Goal: Navigation & Orientation: Find specific page/section

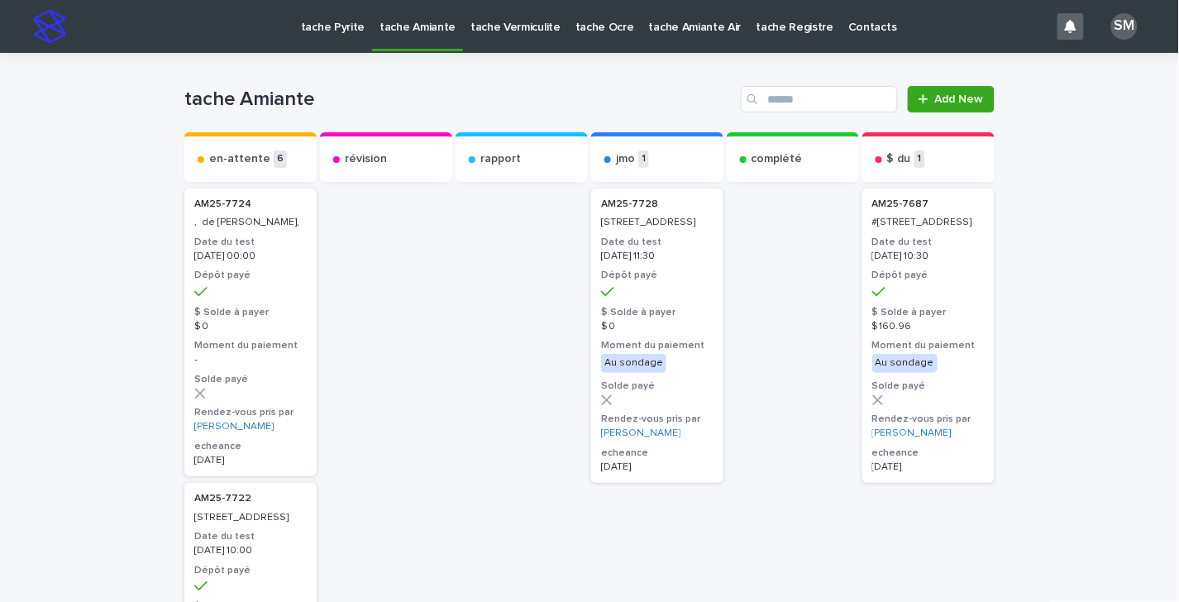
click at [314, 26] on p "tache Pyrite" at bounding box center [333, 17] width 64 height 35
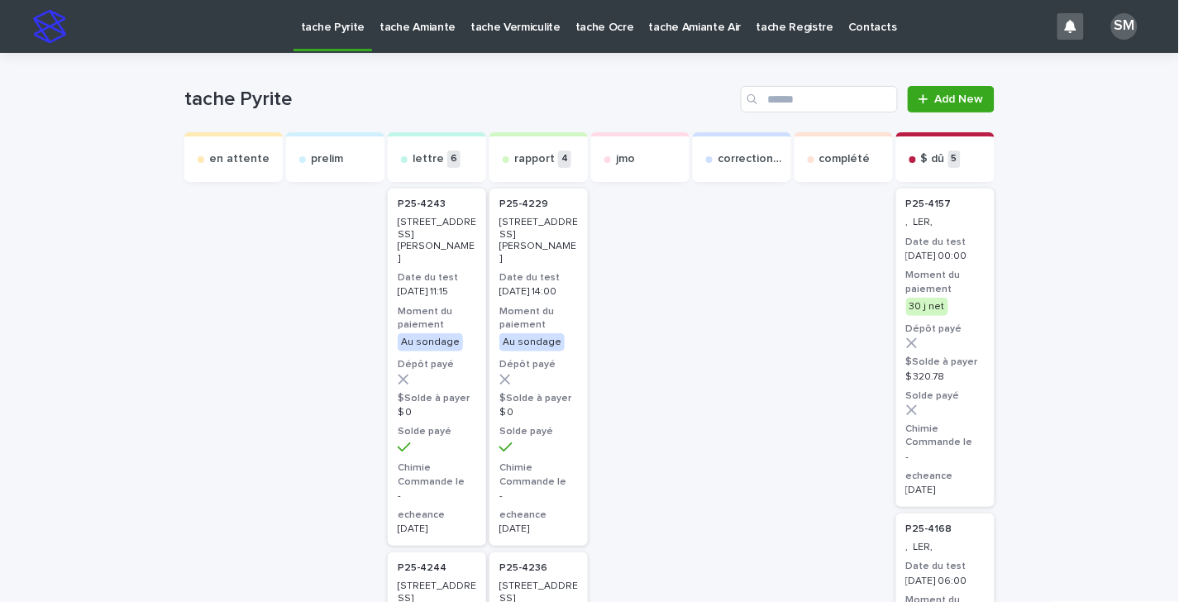
click at [394, 31] on p "tache Amiante" at bounding box center [418, 17] width 76 height 35
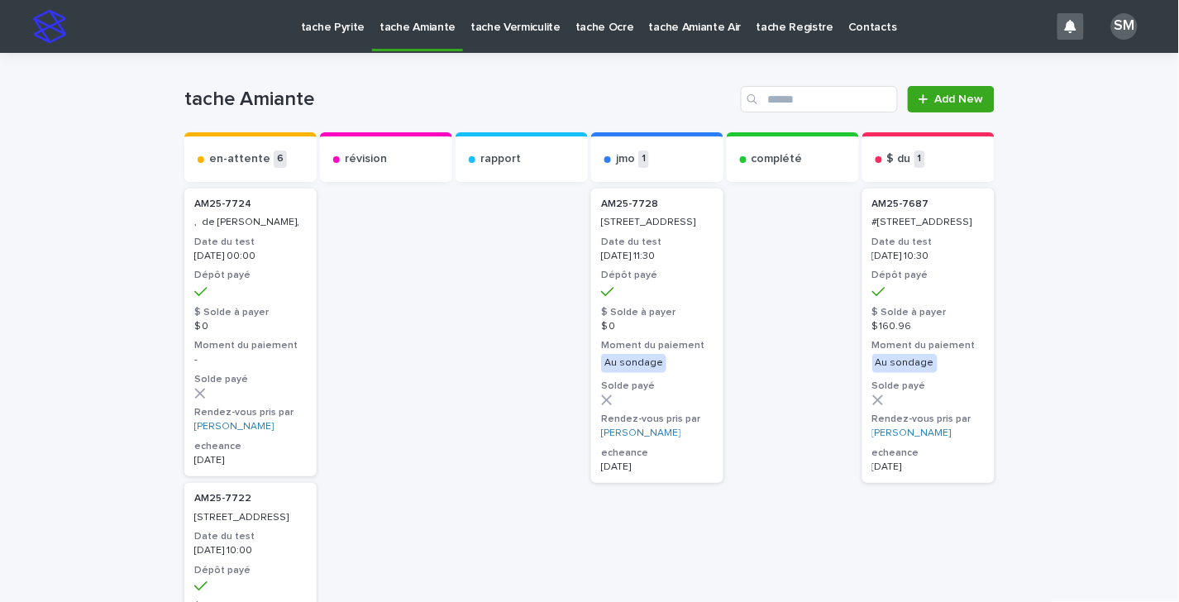
click at [324, 33] on p "tache Pyrite" at bounding box center [333, 17] width 64 height 35
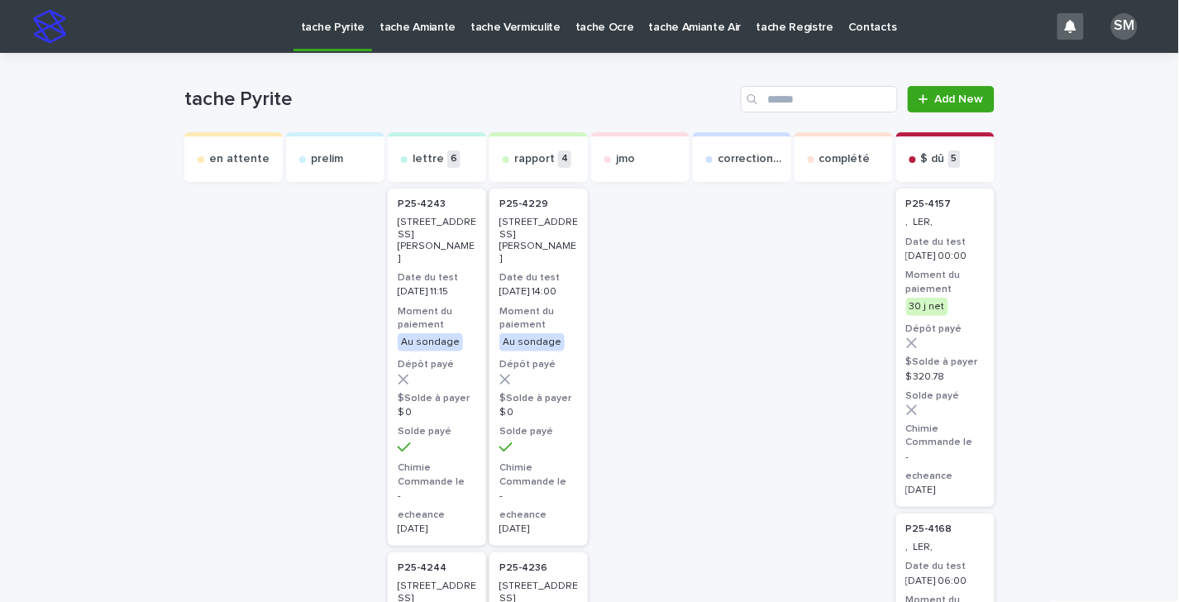
click at [390, 32] on p "tache Amiante" at bounding box center [418, 17] width 76 height 35
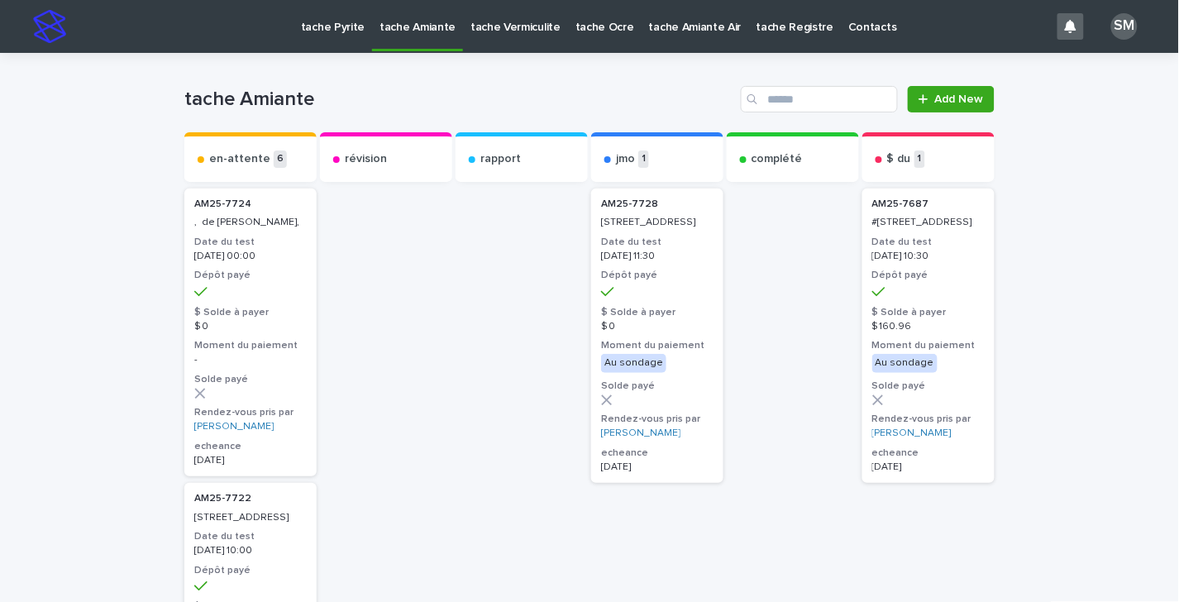
click at [523, 36] on link "tache Vermiculite" at bounding box center [515, 25] width 105 height 51
